Goal: Navigation & Orientation: Find specific page/section

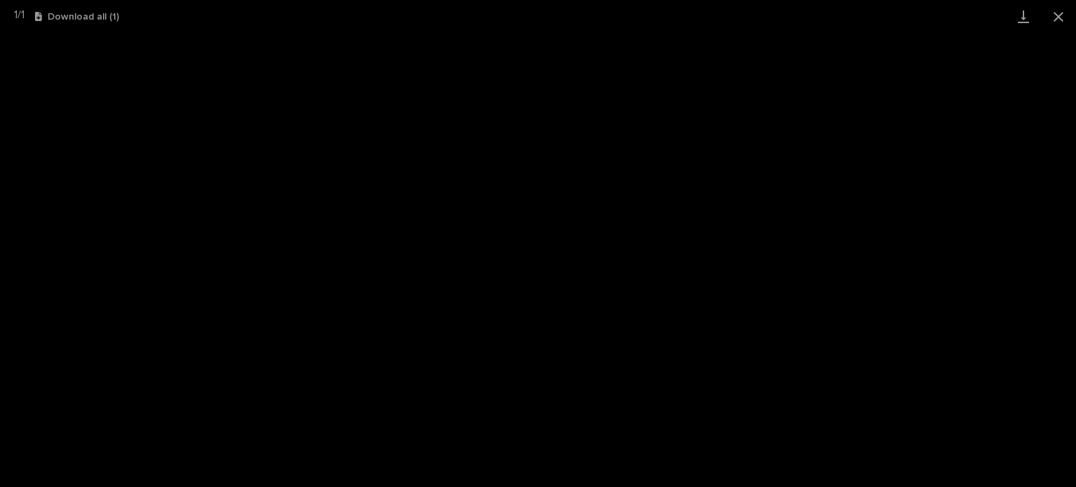
scroll to position [35, 0]
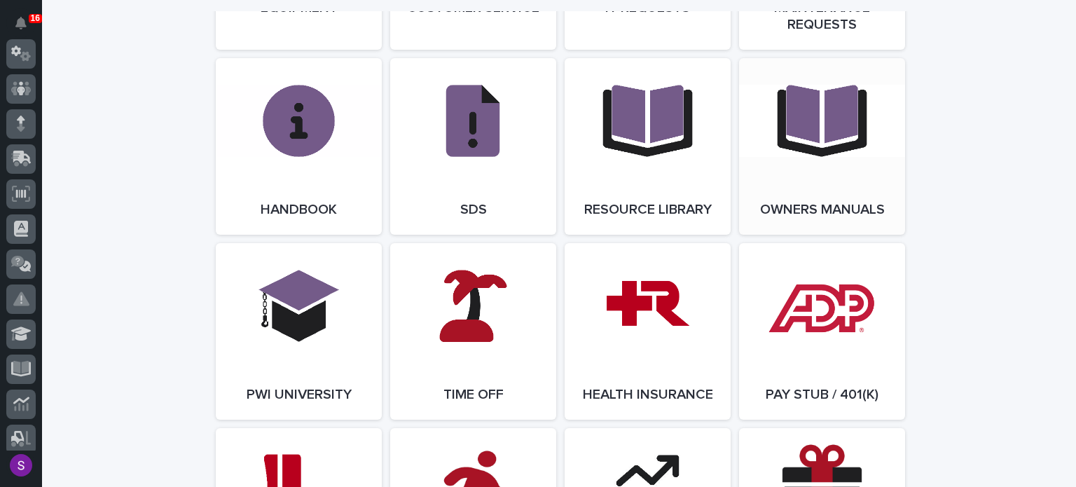
scroll to position [1808, 0]
click at [488, 310] on link "Open Link" at bounding box center [473, 332] width 166 height 177
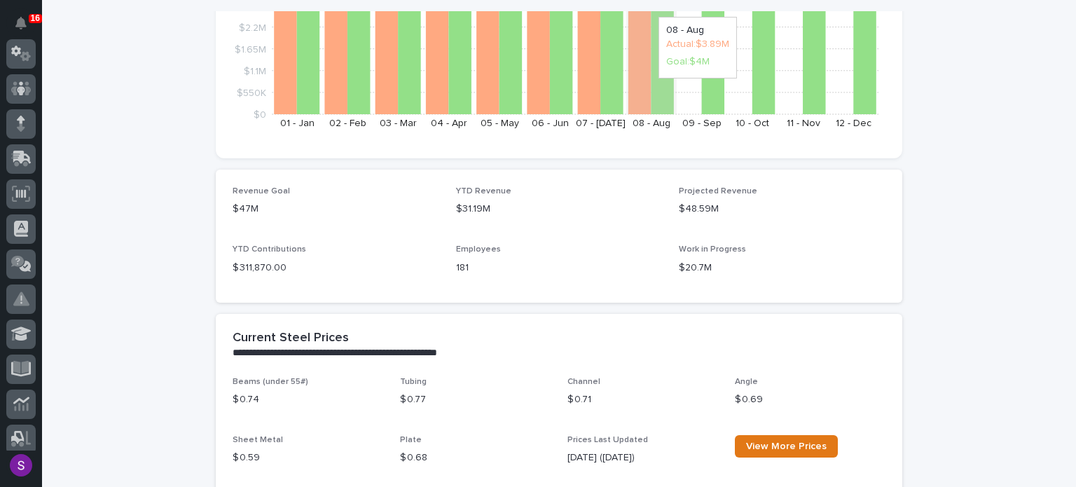
scroll to position [0, 0]
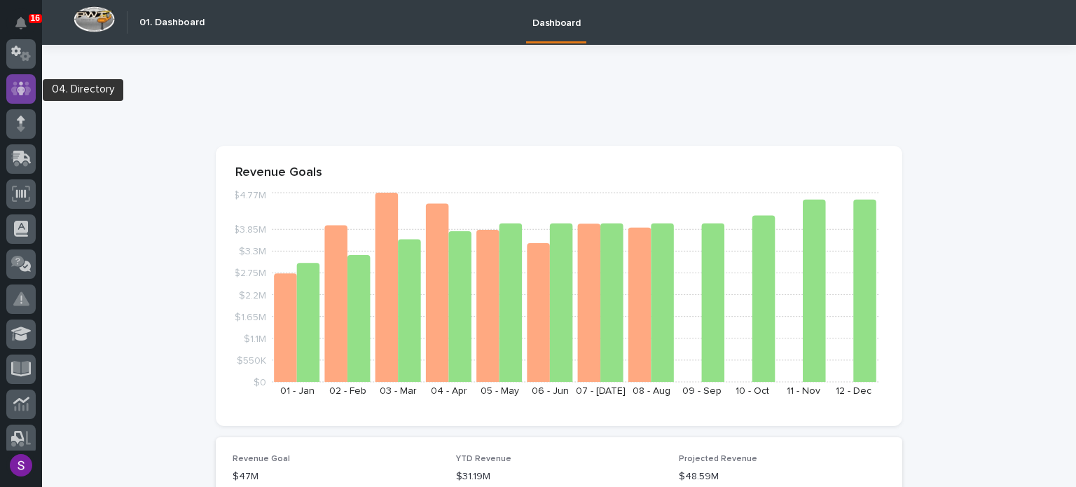
click at [22, 74] on div at bounding box center [20, 88] width 29 height 29
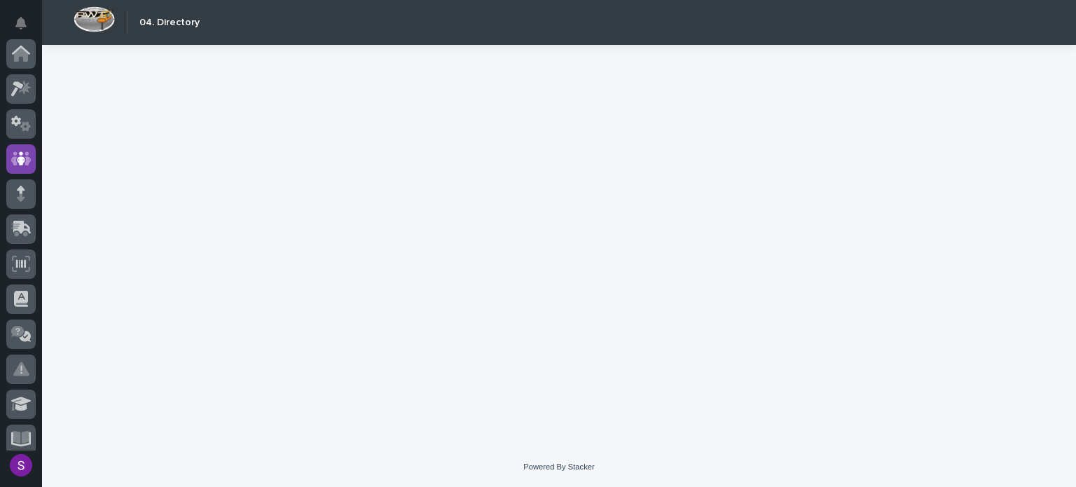
scroll to position [105, 0]
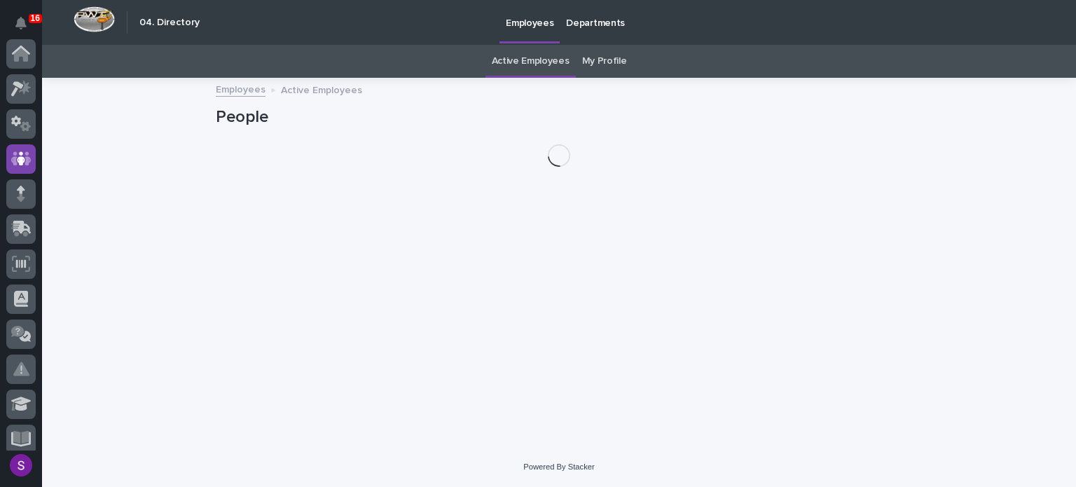
scroll to position [105, 0]
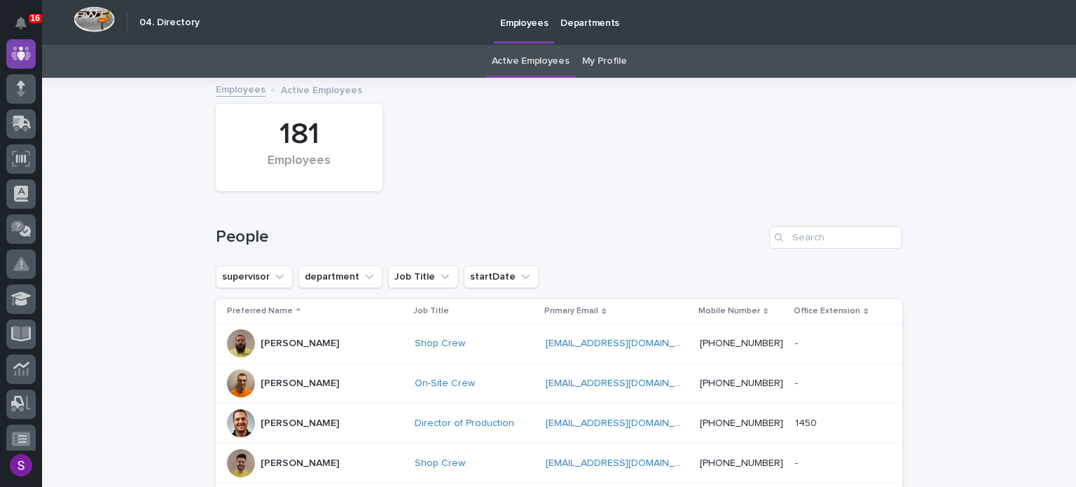
click at [591, 64] on link "My Profile" at bounding box center [604, 61] width 45 height 33
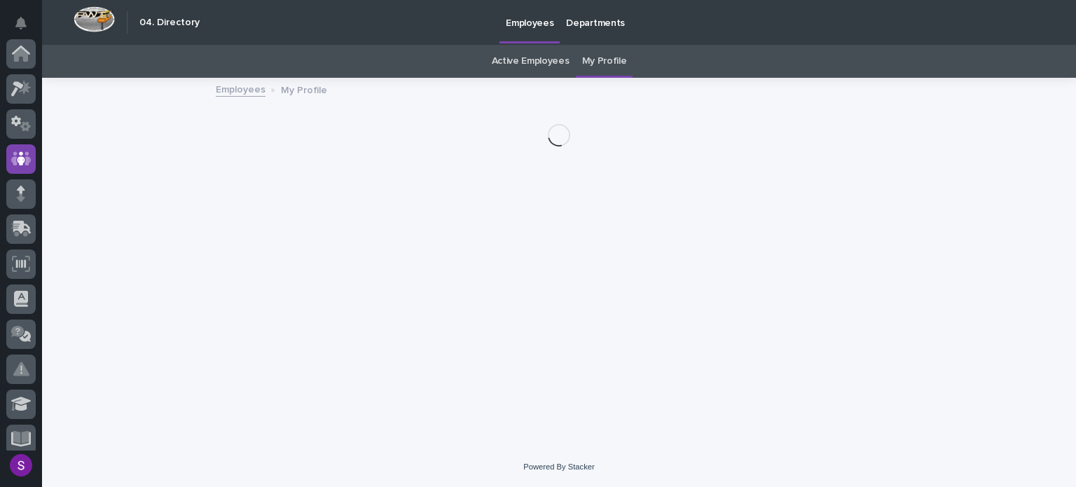
scroll to position [105, 0]
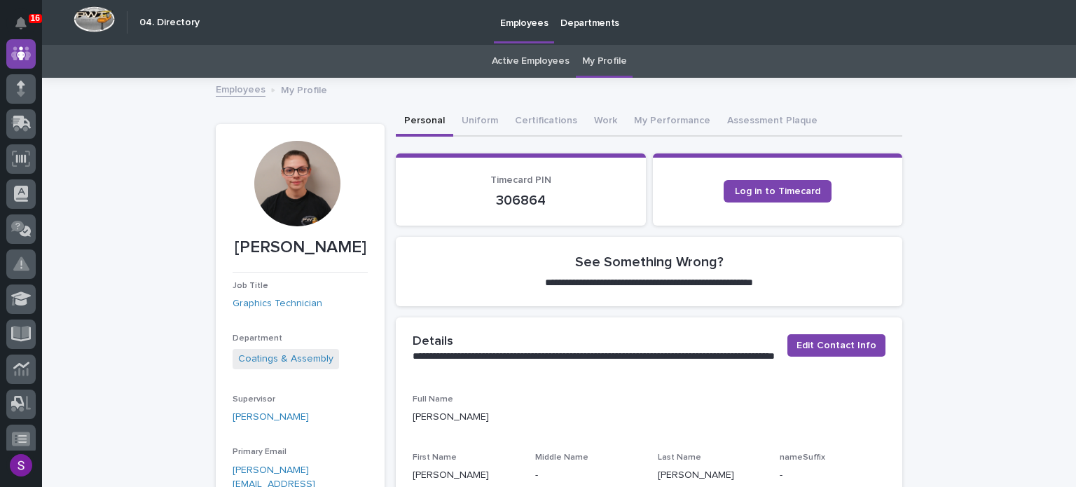
click at [527, 53] on link "Active Employees" at bounding box center [531, 61] width 78 height 33
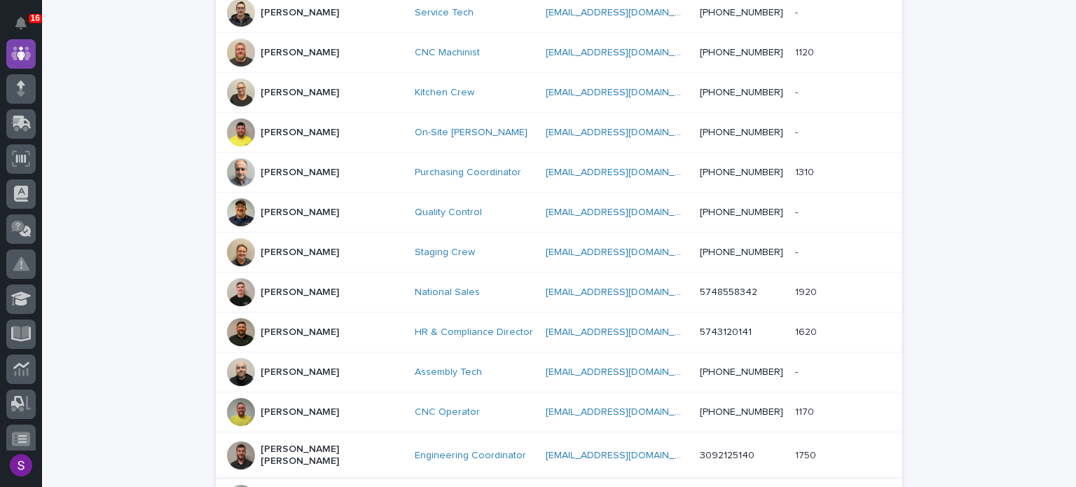
scroll to position [790, 0]
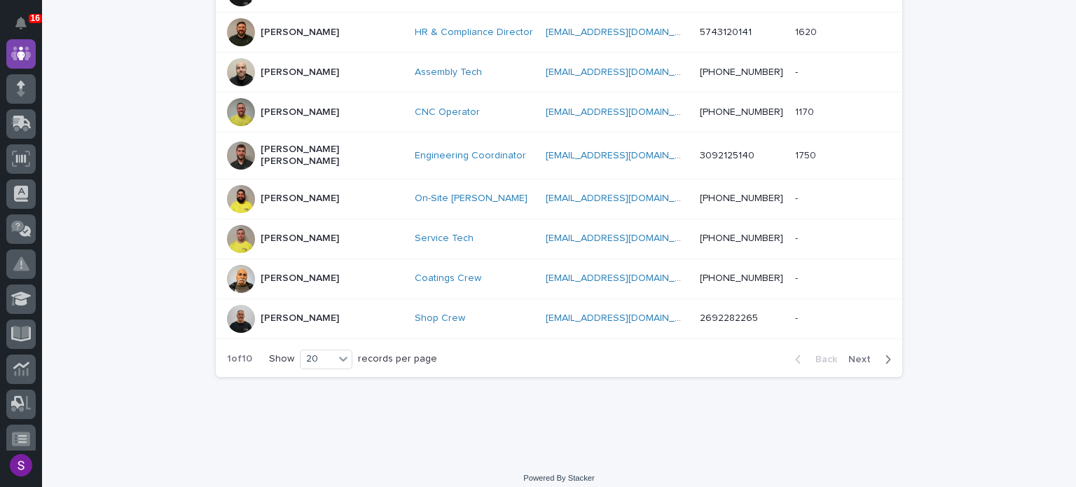
click at [857, 354] on span "Next" at bounding box center [863, 359] width 31 height 10
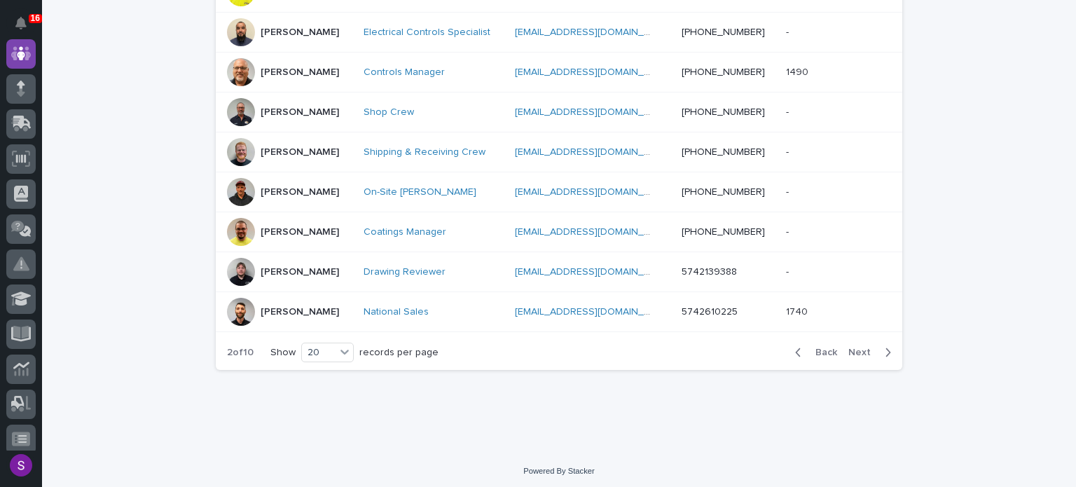
click at [856, 350] on span "Next" at bounding box center [863, 352] width 31 height 10
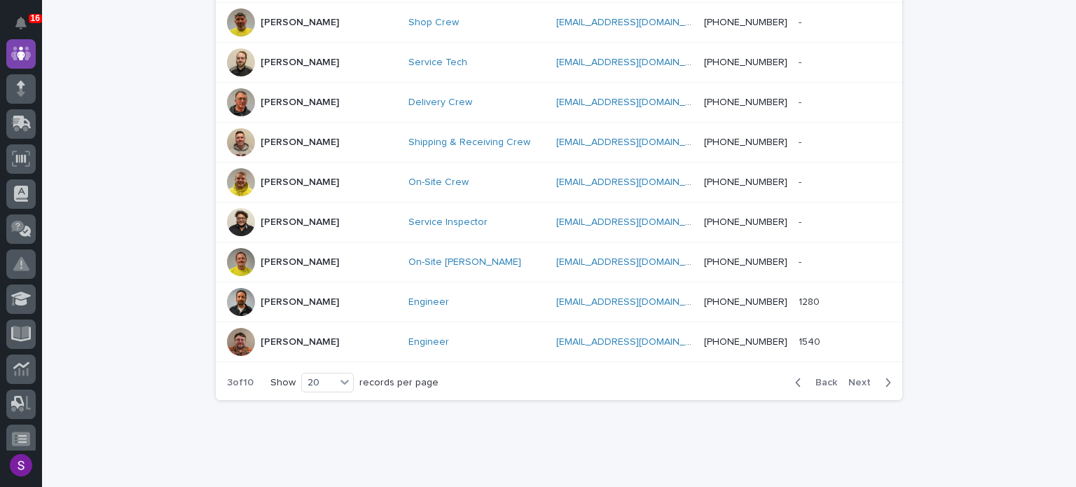
click at [858, 378] on span "Next" at bounding box center [863, 383] width 31 height 10
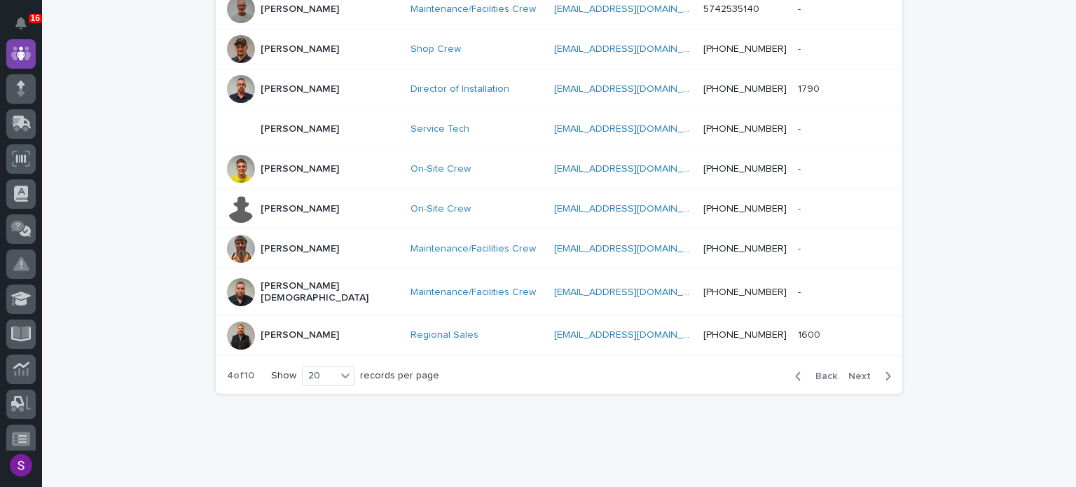
click at [855, 371] on span "Next" at bounding box center [863, 376] width 31 height 10
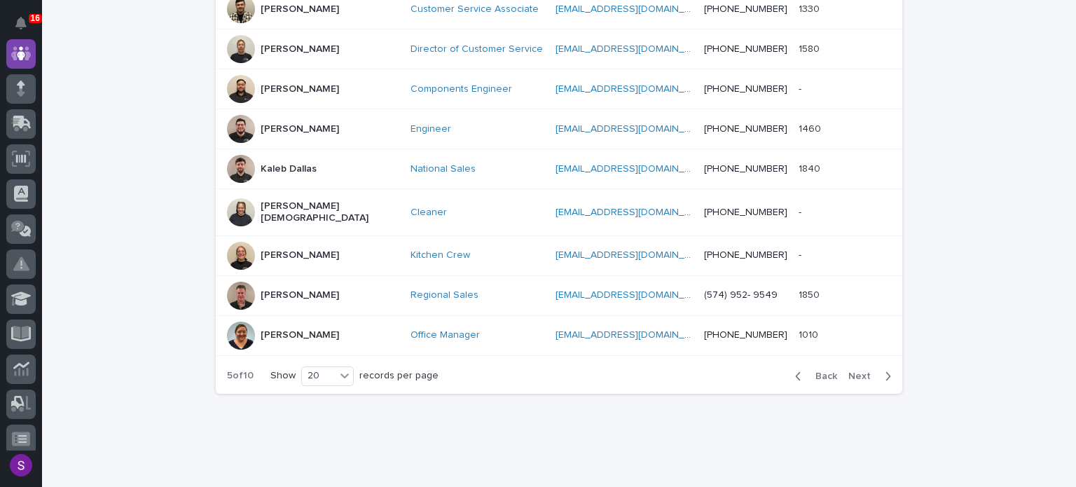
click at [855, 371] on span "Next" at bounding box center [863, 376] width 31 height 10
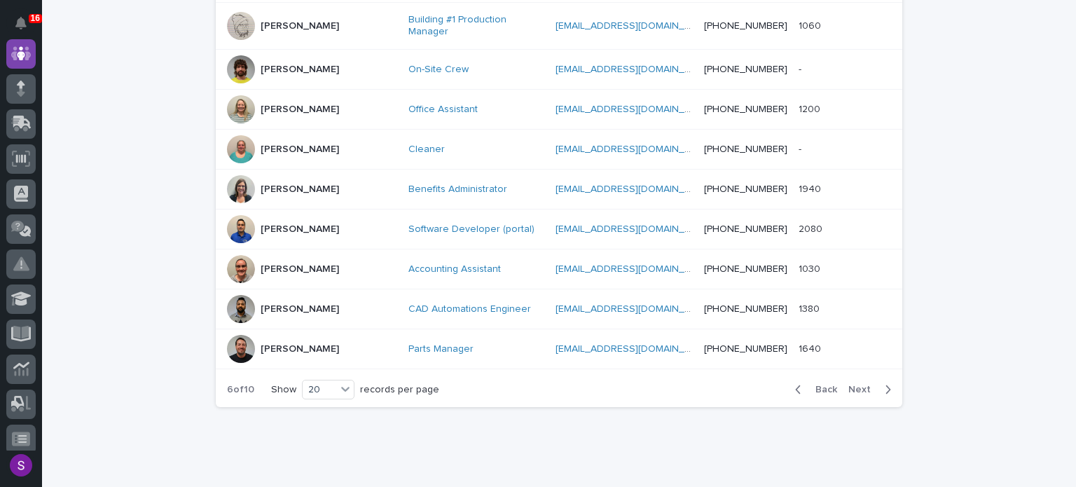
click at [855, 372] on div "Back Next" at bounding box center [843, 389] width 118 height 35
click at [856, 383] on button "Next" at bounding box center [873, 389] width 60 height 13
click at [857, 385] on span "Next" at bounding box center [863, 390] width 31 height 10
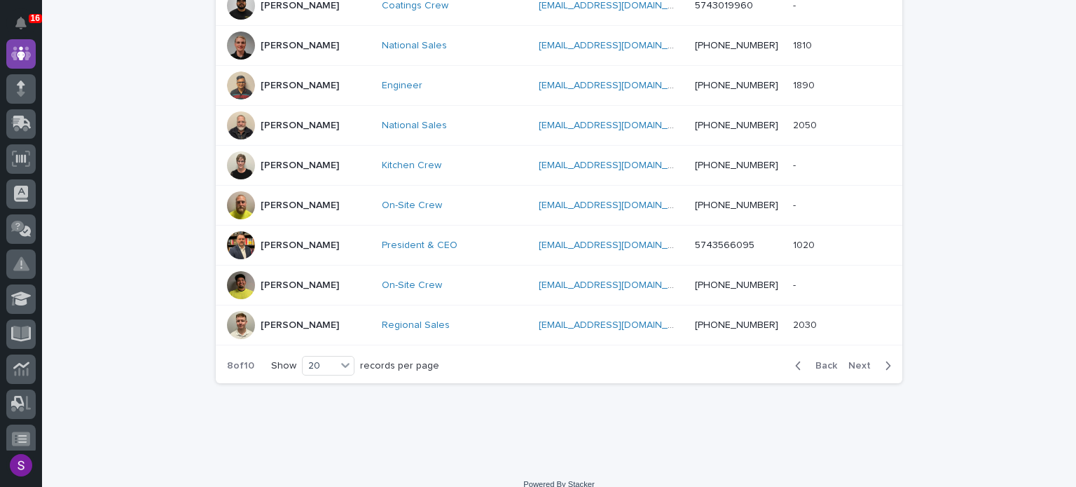
click at [852, 361] on span "Next" at bounding box center [863, 366] width 31 height 10
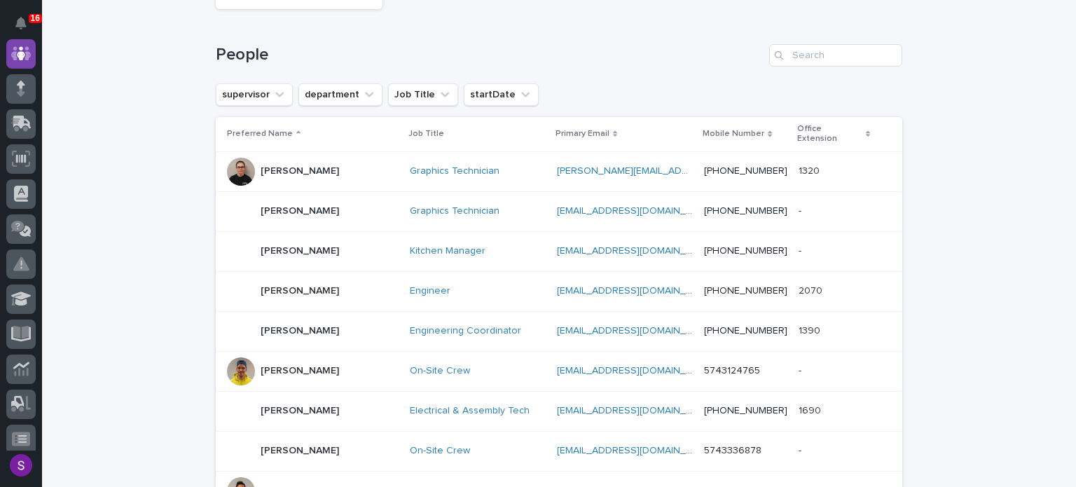
scroll to position [160, 0]
